Goal: Check status: Check status

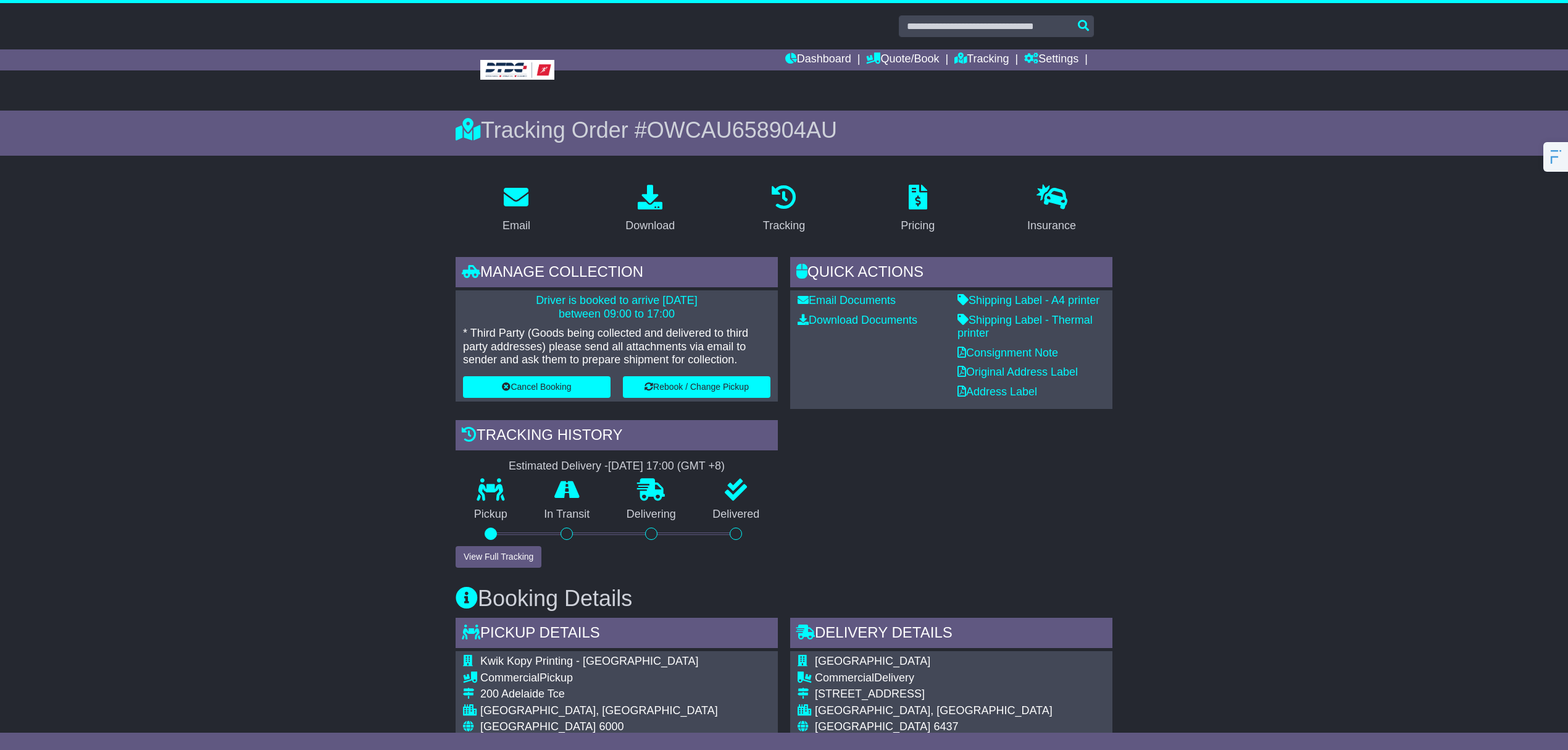
click at [981, 60] on link "Tracking" at bounding box center [981, 60] width 55 height 21
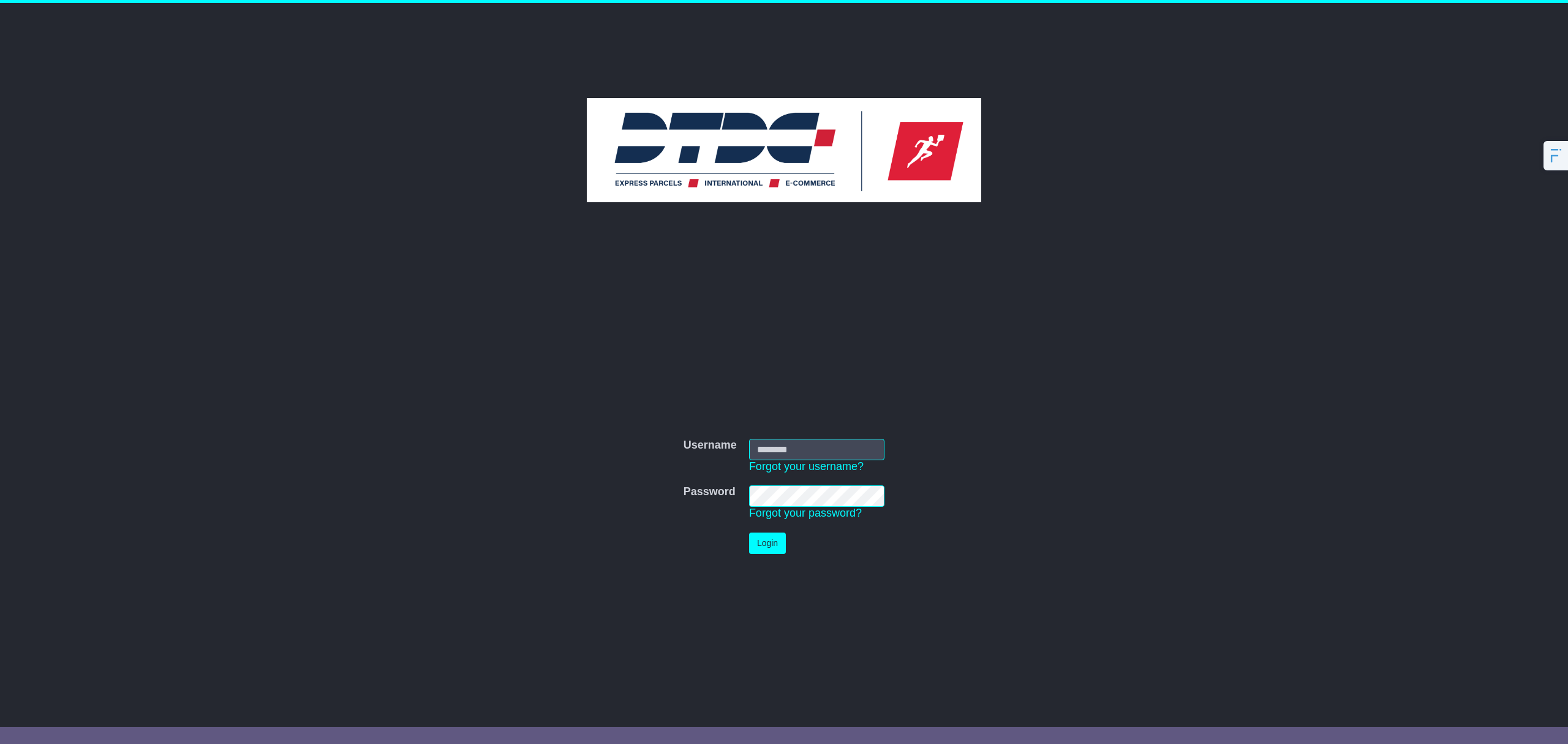
click at [817, 447] on input "Username" at bounding box center [817, 449] width 135 height 22
type input "********"
click at [770, 543] on button "Login" at bounding box center [768, 543] width 37 height 22
